Goal: Information Seeking & Learning: Learn about a topic

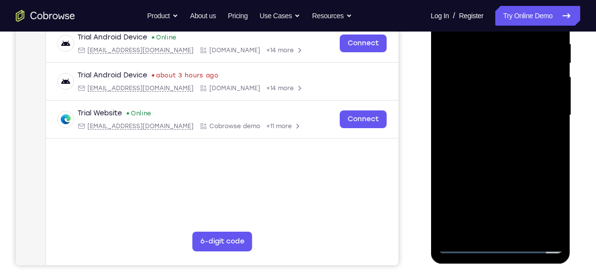
click at [502, 247] on div at bounding box center [500, 115] width 124 height 276
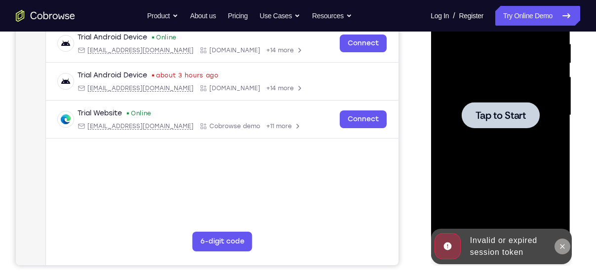
click at [565, 247] on icon at bounding box center [562, 247] width 8 height 8
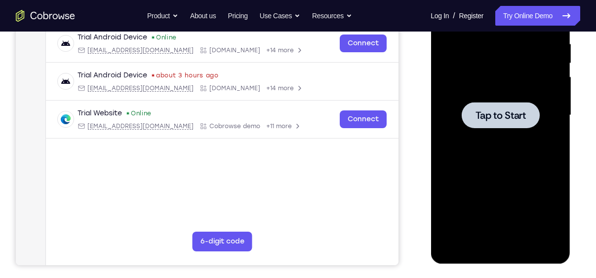
click at [473, 127] on div at bounding box center [500, 115] width 78 height 26
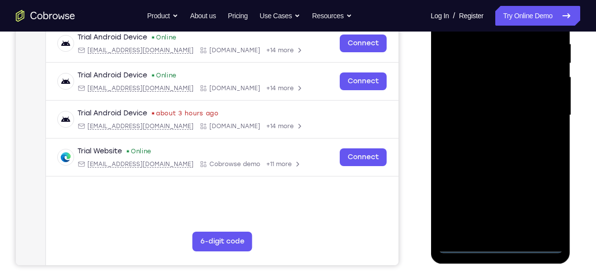
click at [498, 246] on div at bounding box center [500, 115] width 124 height 276
click at [538, 202] on div at bounding box center [500, 115] width 124 height 276
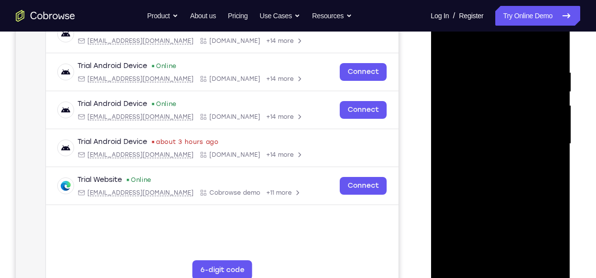
scroll to position [163, 0]
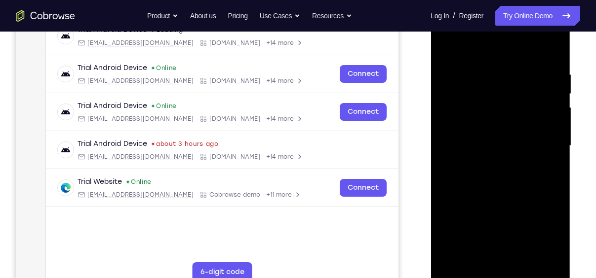
click at [472, 47] on div at bounding box center [500, 146] width 124 height 276
click at [542, 142] on div at bounding box center [500, 146] width 124 height 276
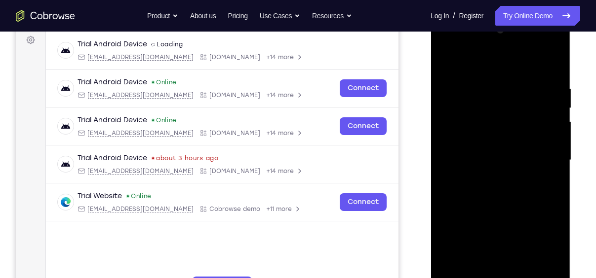
scroll to position [148, 0]
click at [489, 178] on div at bounding box center [500, 161] width 124 height 276
click at [465, 155] on div at bounding box center [500, 161] width 124 height 276
click at [455, 145] on div at bounding box center [500, 161] width 124 height 276
click at [494, 158] on div at bounding box center [500, 161] width 124 height 276
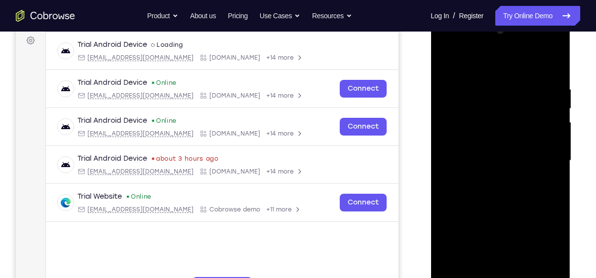
click at [487, 192] on div at bounding box center [500, 161] width 124 height 276
click at [498, 188] on div at bounding box center [500, 161] width 124 height 276
drag, startPoint x: 480, startPoint y: 65, endPoint x: 472, endPoint y: 11, distance: 54.9
click at [472, 15] on html "Online web based iOS Simulators and Android Emulators. Run iPhone, iPad, Mobile…" at bounding box center [500, 163] width 141 height 296
click at [552, 75] on div at bounding box center [500, 161] width 124 height 276
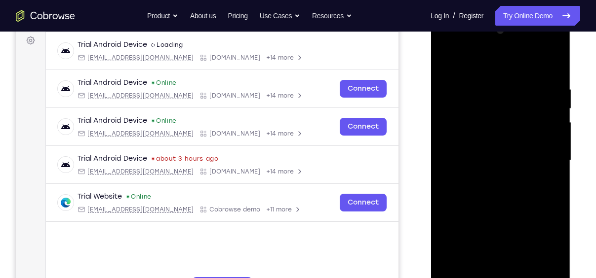
click at [491, 83] on div at bounding box center [500, 161] width 124 height 276
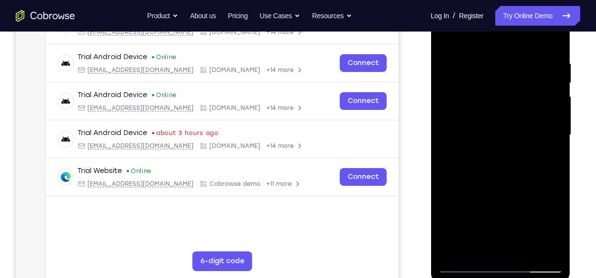
scroll to position [181, 0]
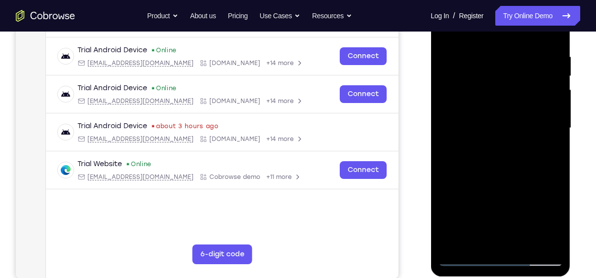
click at [553, 242] on div at bounding box center [500, 128] width 124 height 276
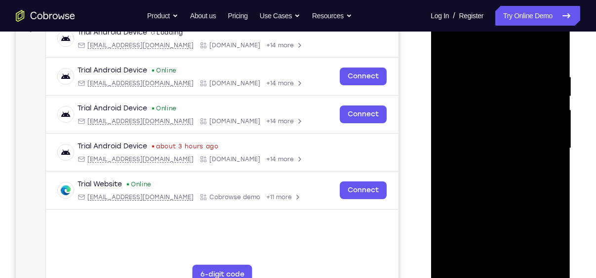
scroll to position [157, 0]
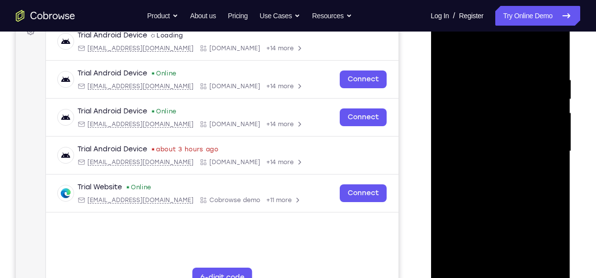
click at [550, 262] on div at bounding box center [500, 151] width 124 height 276
drag, startPoint x: 504, startPoint y: 122, endPoint x: 383, endPoint y: 135, distance: 121.0
click at [430, 135] on html "Online web based iOS Simulators and Android Emulators. Run iPhone, iPad, Mobile…" at bounding box center [500, 154] width 141 height 296
drag, startPoint x: 539, startPoint y: 117, endPoint x: 424, endPoint y: 125, distance: 115.7
click at [430, 125] on html "Online web based iOS Simulators and Android Emulators. Run iPhone, iPad, Mobile…" at bounding box center [500, 154] width 141 height 296
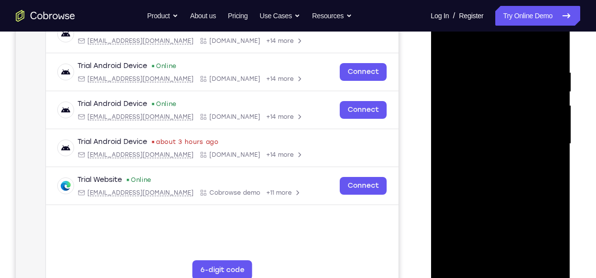
scroll to position [164, 0]
click at [553, 49] on div at bounding box center [500, 144] width 124 height 276
click at [480, 61] on div at bounding box center [500, 144] width 124 height 276
click at [556, 102] on div at bounding box center [500, 144] width 124 height 276
click at [551, 50] on div at bounding box center [500, 144] width 124 height 276
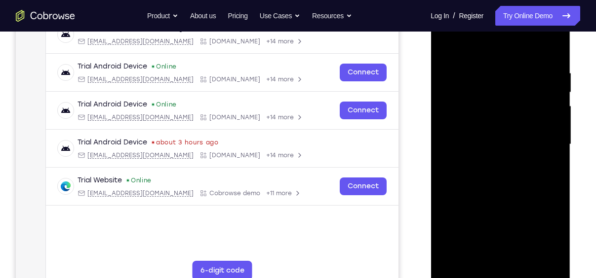
click at [552, 42] on div at bounding box center [500, 144] width 124 height 276
drag, startPoint x: 498, startPoint y: 115, endPoint x: 495, endPoint y: 227, distance: 111.6
click at [495, 227] on div at bounding box center [500, 144] width 124 height 276
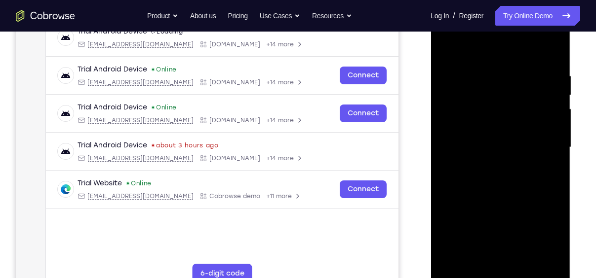
scroll to position [185, 0]
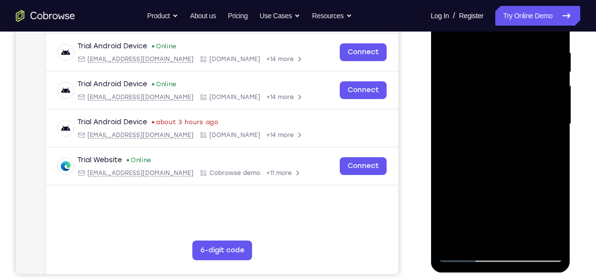
drag, startPoint x: 492, startPoint y: 161, endPoint x: 500, endPoint y: 57, distance: 104.4
click at [500, 57] on div at bounding box center [500, 124] width 124 height 276
drag, startPoint x: 502, startPoint y: 168, endPoint x: 515, endPoint y: 38, distance: 130.4
click at [515, 38] on div at bounding box center [500, 124] width 124 height 276
click at [469, 252] on div at bounding box center [500, 124] width 124 height 276
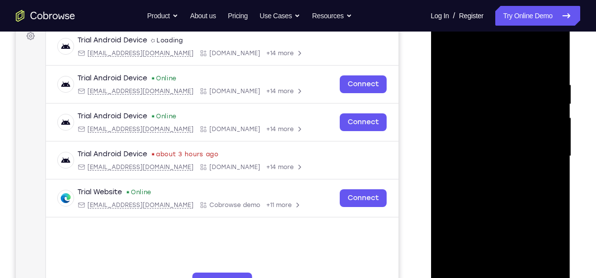
scroll to position [151, 0]
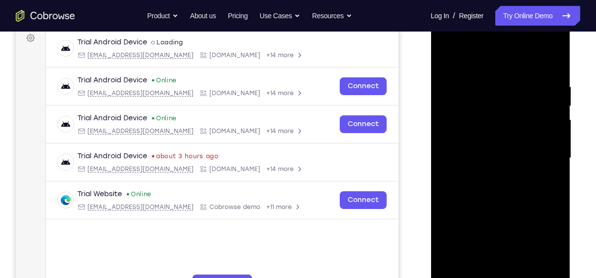
drag, startPoint x: 491, startPoint y: 169, endPoint x: 490, endPoint y: 247, distance: 77.5
click at [490, 247] on div at bounding box center [500, 158] width 124 height 276
drag, startPoint x: 503, startPoint y: 145, endPoint x: 503, endPoint y: 126, distance: 18.8
click at [503, 126] on div at bounding box center [500, 158] width 124 height 276
drag, startPoint x: 526, startPoint y: 190, endPoint x: 525, endPoint y: 145, distance: 44.9
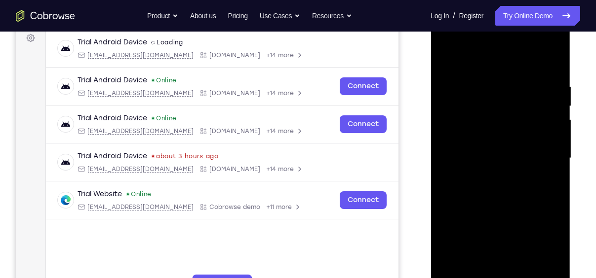
click at [525, 145] on div at bounding box center [500, 158] width 124 height 276
click at [555, 151] on div at bounding box center [500, 158] width 124 height 276
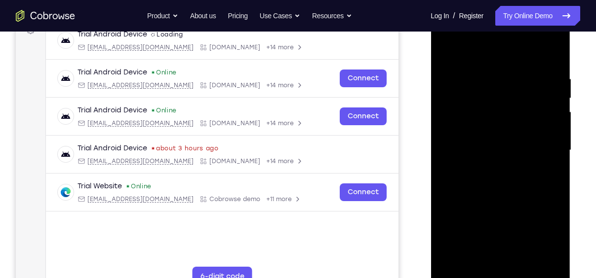
scroll to position [158, 0]
click at [554, 148] on div at bounding box center [500, 151] width 124 height 276
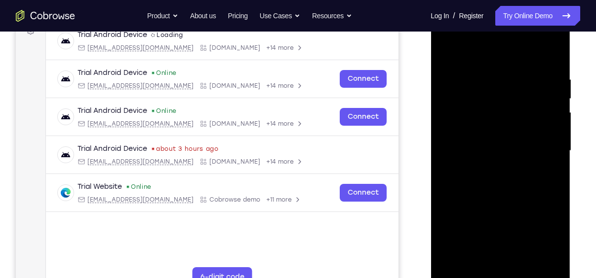
click at [554, 148] on div at bounding box center [500, 151] width 124 height 276
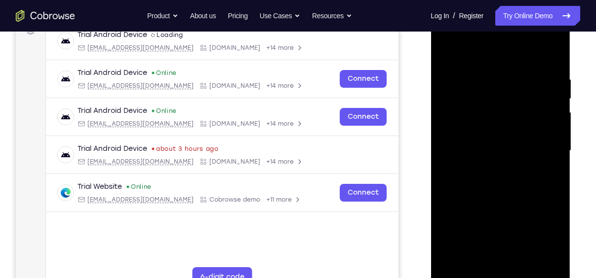
click at [554, 148] on div at bounding box center [500, 151] width 124 height 276
drag, startPoint x: 469, startPoint y: 205, endPoint x: 471, endPoint y: 174, distance: 31.6
click at [471, 174] on div at bounding box center [500, 151] width 124 height 276
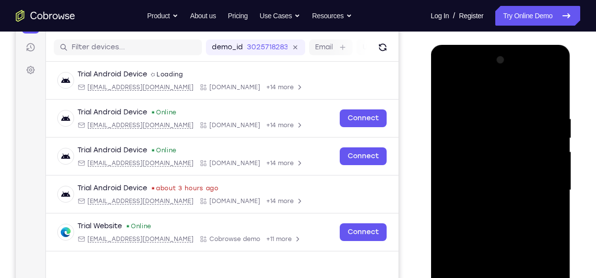
scroll to position [108, 0]
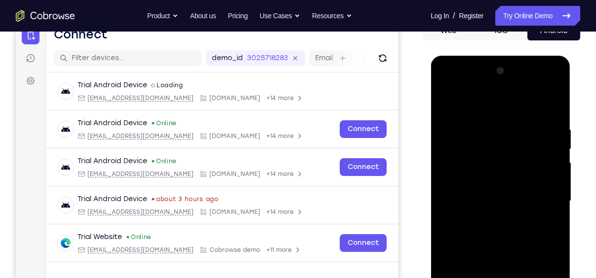
drag, startPoint x: 471, startPoint y: 224, endPoint x: 471, endPoint y: 208, distance: 15.8
click at [471, 208] on div at bounding box center [500, 201] width 124 height 276
click at [448, 113] on div at bounding box center [500, 201] width 124 height 276
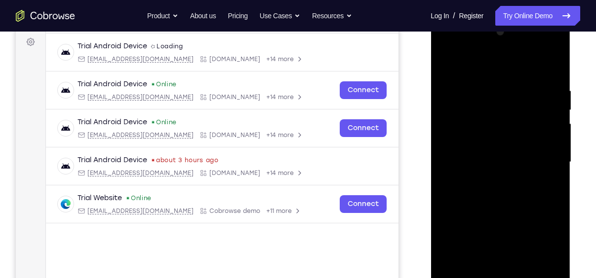
scroll to position [159, 0]
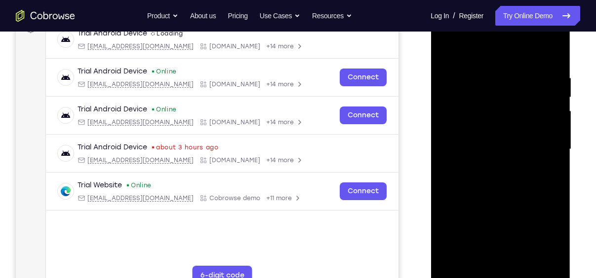
click at [550, 54] on div at bounding box center [500, 149] width 124 height 276
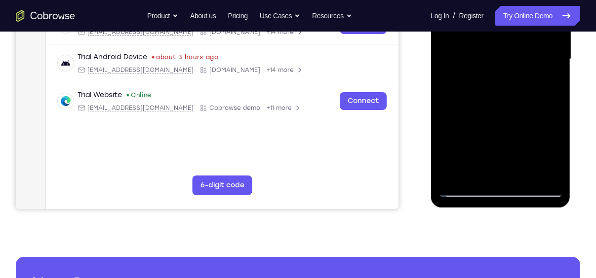
scroll to position [267, 0]
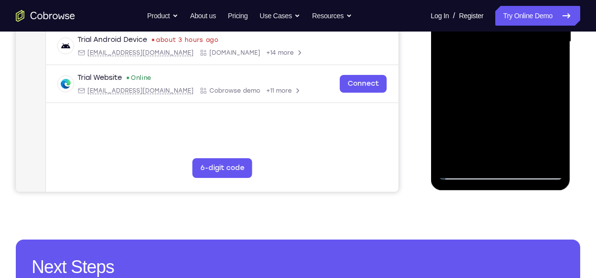
click at [553, 156] on div at bounding box center [500, 42] width 124 height 276
click at [523, 157] on div at bounding box center [500, 42] width 124 height 276
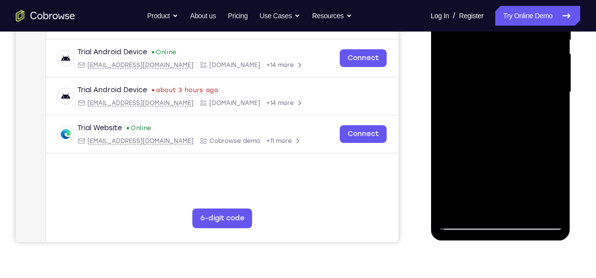
scroll to position [187, 0]
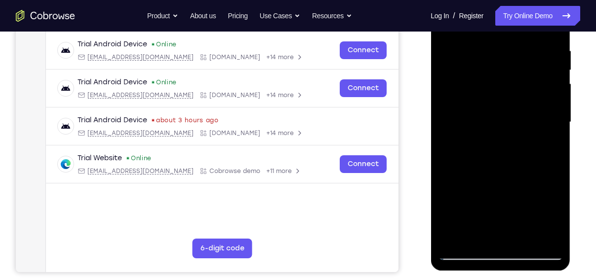
click at [497, 176] on div at bounding box center [500, 122] width 124 height 276
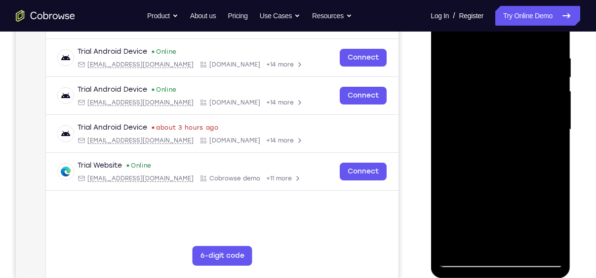
scroll to position [178, 0]
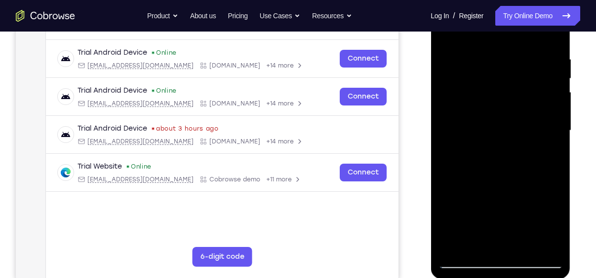
click at [554, 76] on div at bounding box center [500, 131] width 124 height 276
click at [445, 76] on div at bounding box center [500, 131] width 124 height 276
click at [555, 74] on div at bounding box center [500, 131] width 124 height 276
